Goal: Task Accomplishment & Management: Complete application form

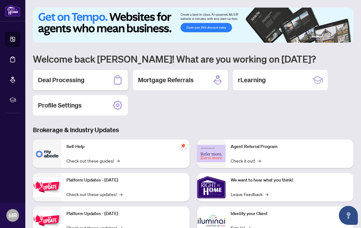
click at [70, 83] on h2 "Deal Processing" at bounding box center [61, 80] width 46 height 9
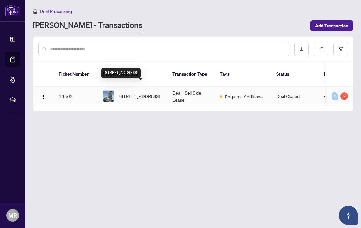
click at [141, 93] on span "[STREET_ADDRESS]" at bounding box center [139, 96] width 40 height 7
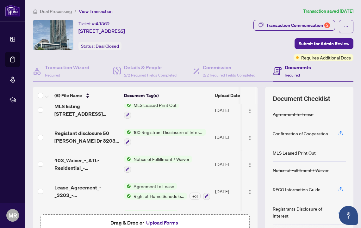
scroll to position [40, 0]
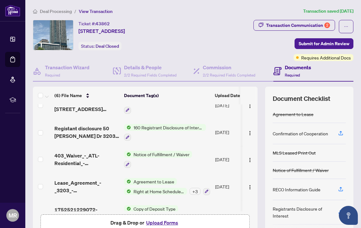
click at [154, 221] on button "Upload Forms" at bounding box center [162, 223] width 36 height 8
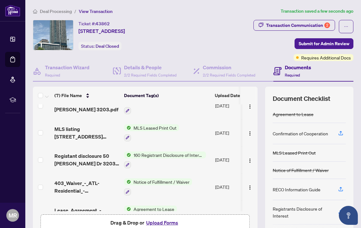
scroll to position [0, 0]
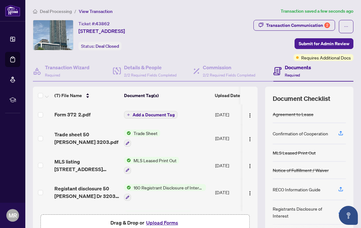
click at [155, 222] on button "Upload Forms" at bounding box center [162, 223] width 36 height 8
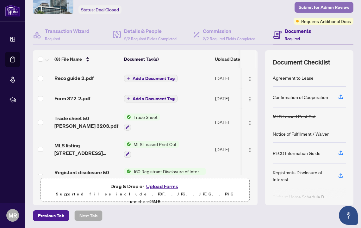
click at [322, 6] on span "Submit for Admin Review" at bounding box center [324, 7] width 51 height 10
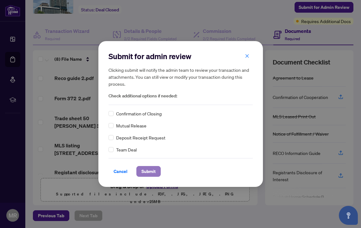
click at [149, 171] on span "Submit" at bounding box center [148, 171] width 14 height 10
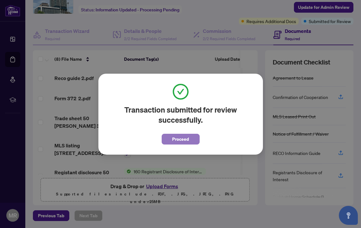
click at [184, 139] on span "Proceed" at bounding box center [180, 139] width 17 height 10
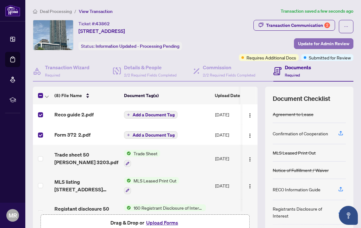
click at [302, 44] on span "Update for Admin Review" at bounding box center [323, 44] width 51 height 10
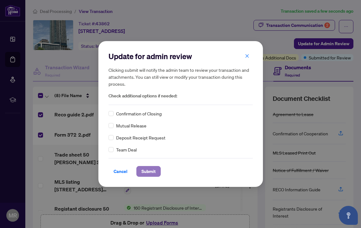
click at [147, 169] on span "Submit" at bounding box center [148, 171] width 14 height 10
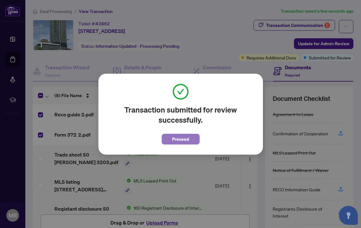
click at [181, 138] on span "Proceed" at bounding box center [180, 139] width 17 height 10
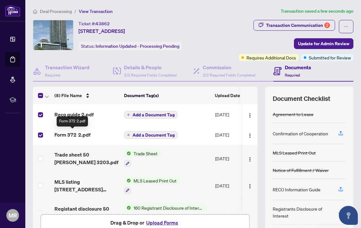
click at [76, 134] on span "Form 372 2.pdf" at bounding box center [72, 135] width 36 height 8
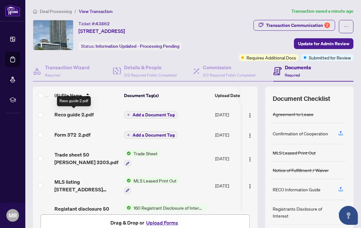
click at [69, 112] on span "Reco guide 2.pdf" at bounding box center [73, 115] width 39 height 8
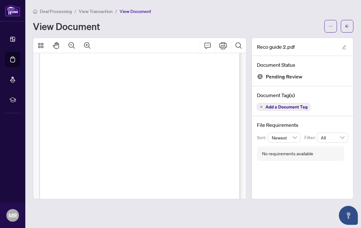
scroll to position [1355, 0]
